Goal: Find specific page/section: Find specific page/section

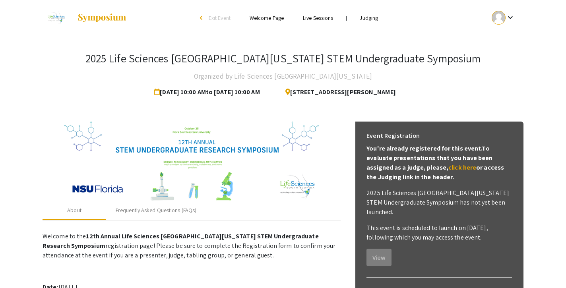
click at [373, 19] on link "Judging" at bounding box center [368, 17] width 18 height 7
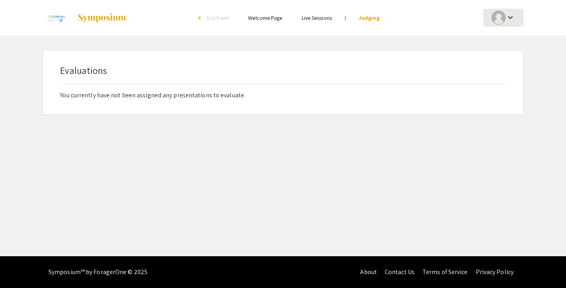
click at [509, 16] on mat-icon "keyboard_arrow_down" at bounding box center [510, 18] width 10 height 10
click at [506, 42] on button "My Account" at bounding box center [507, 39] width 49 height 19
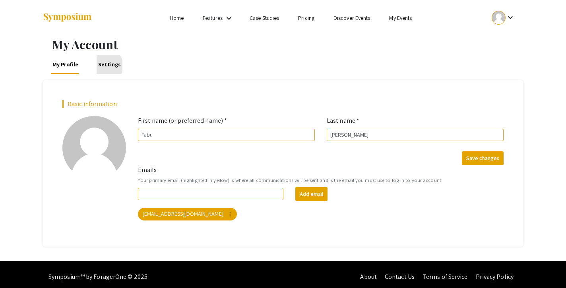
click at [103, 66] on link "Settings" at bounding box center [110, 64] width 26 height 19
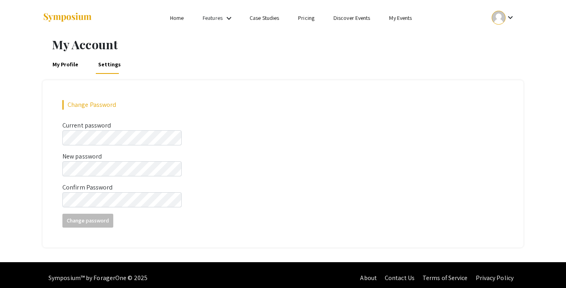
click at [64, 63] on link "My Profile" at bounding box center [65, 64] width 29 height 19
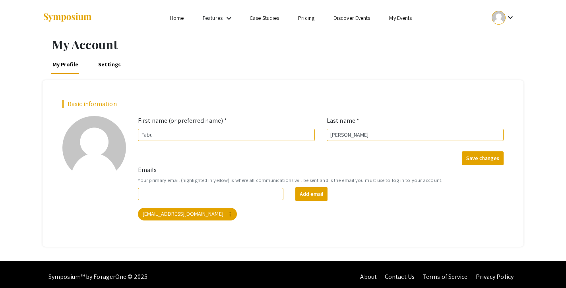
click at [174, 18] on link "Home" at bounding box center [177, 17] width 14 height 7
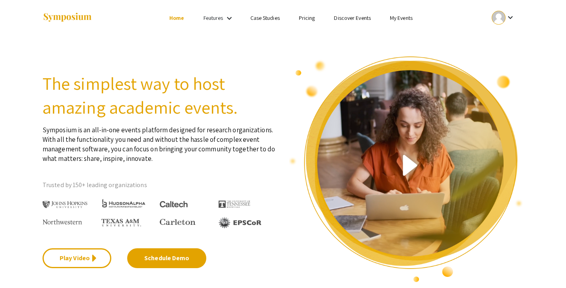
click at [404, 18] on link "My Events" at bounding box center [401, 17] width 23 height 7
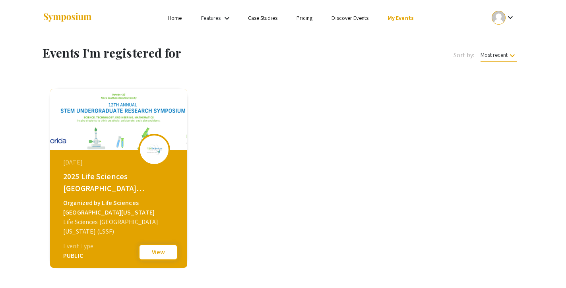
click at [149, 252] on button "View" at bounding box center [158, 252] width 40 height 17
